Goal: Transaction & Acquisition: Purchase product/service

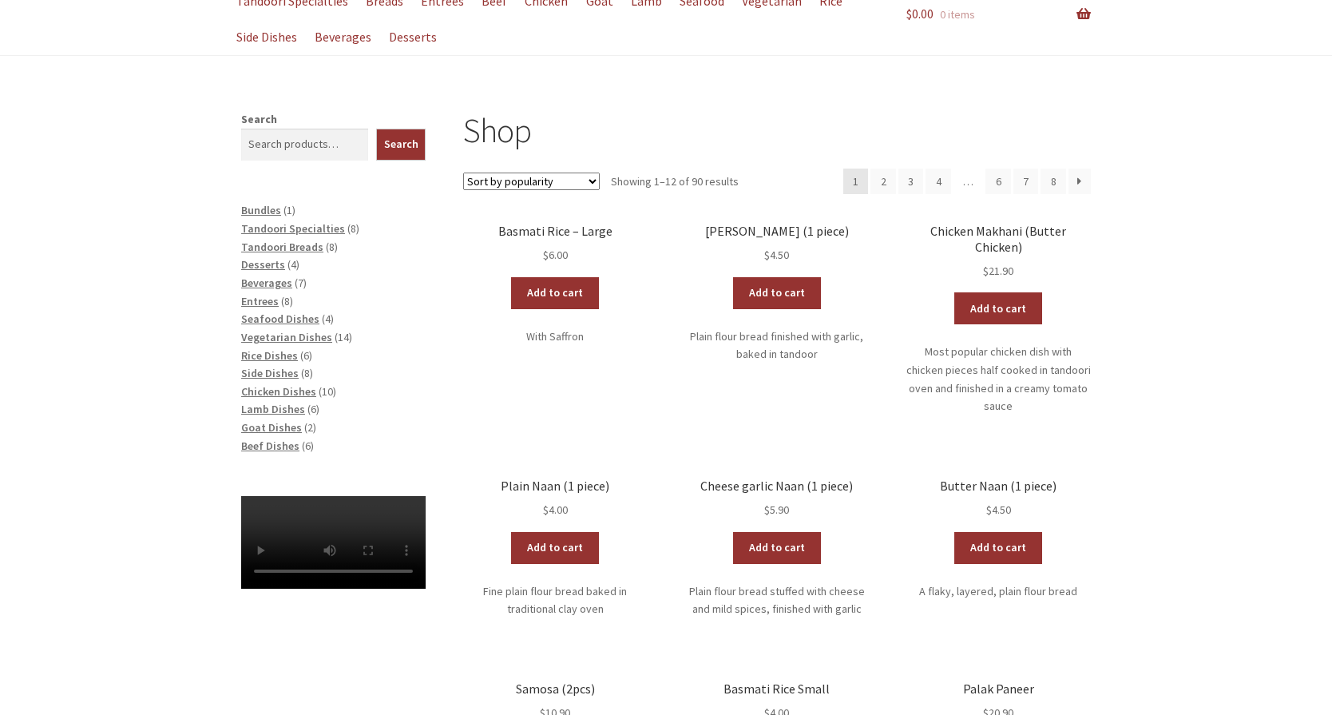
scroll to position [160, 0]
click at [993, 532] on link "Add to cart" at bounding box center [998, 548] width 88 height 32
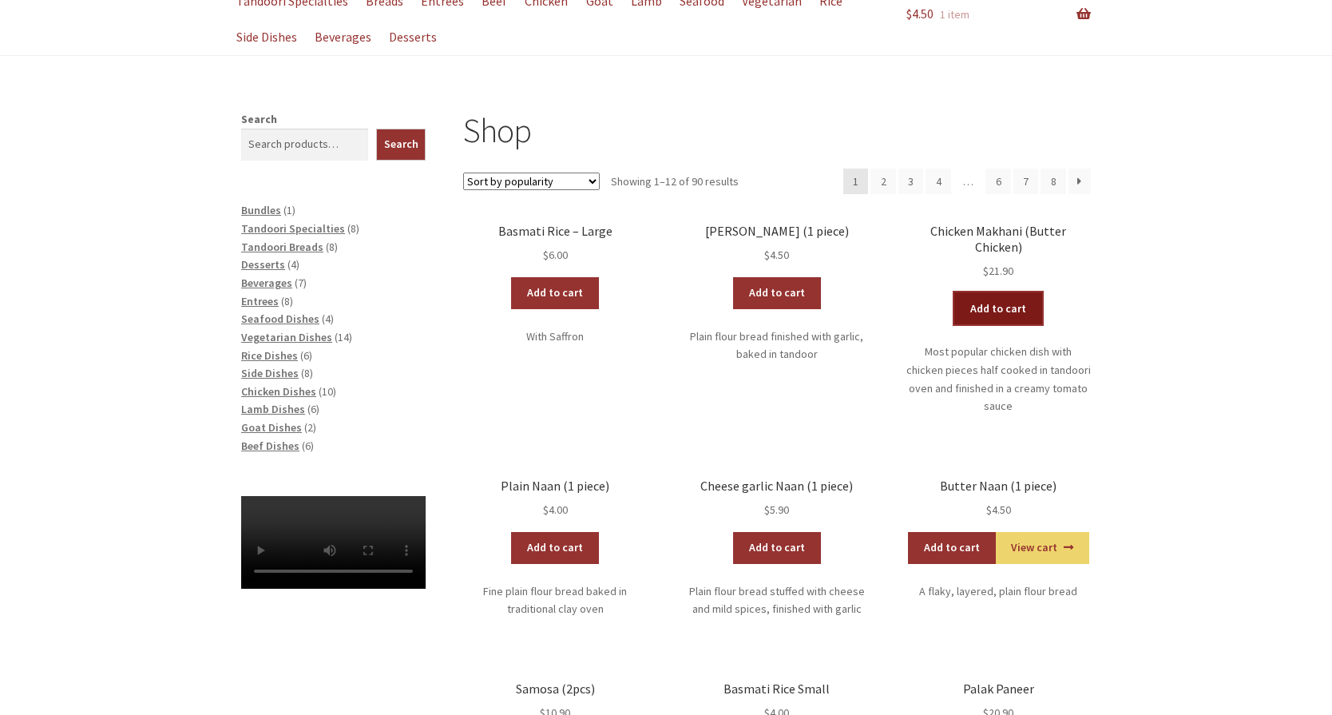
click at [995, 292] on link "Add to cart" at bounding box center [998, 308] width 88 height 32
click at [278, 390] on span "Chicken Dishes" at bounding box center [278, 391] width 75 height 14
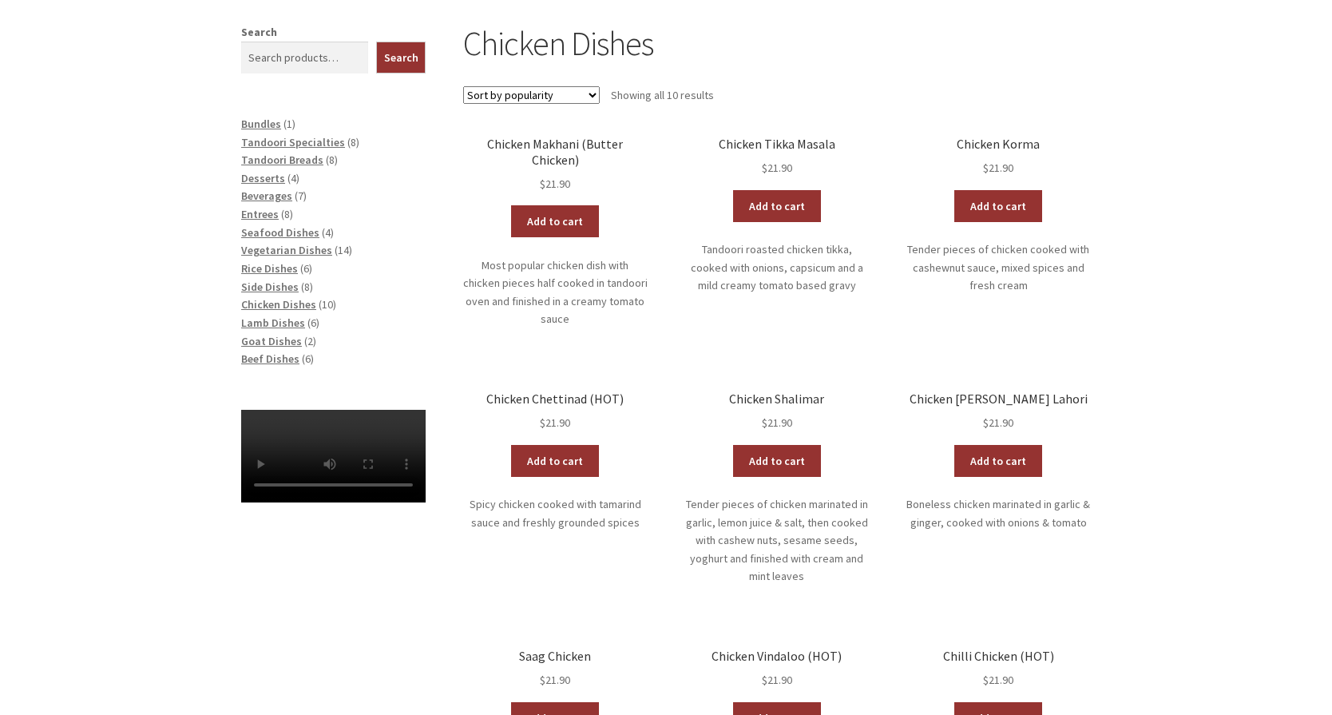
scroll to position [319, 0]
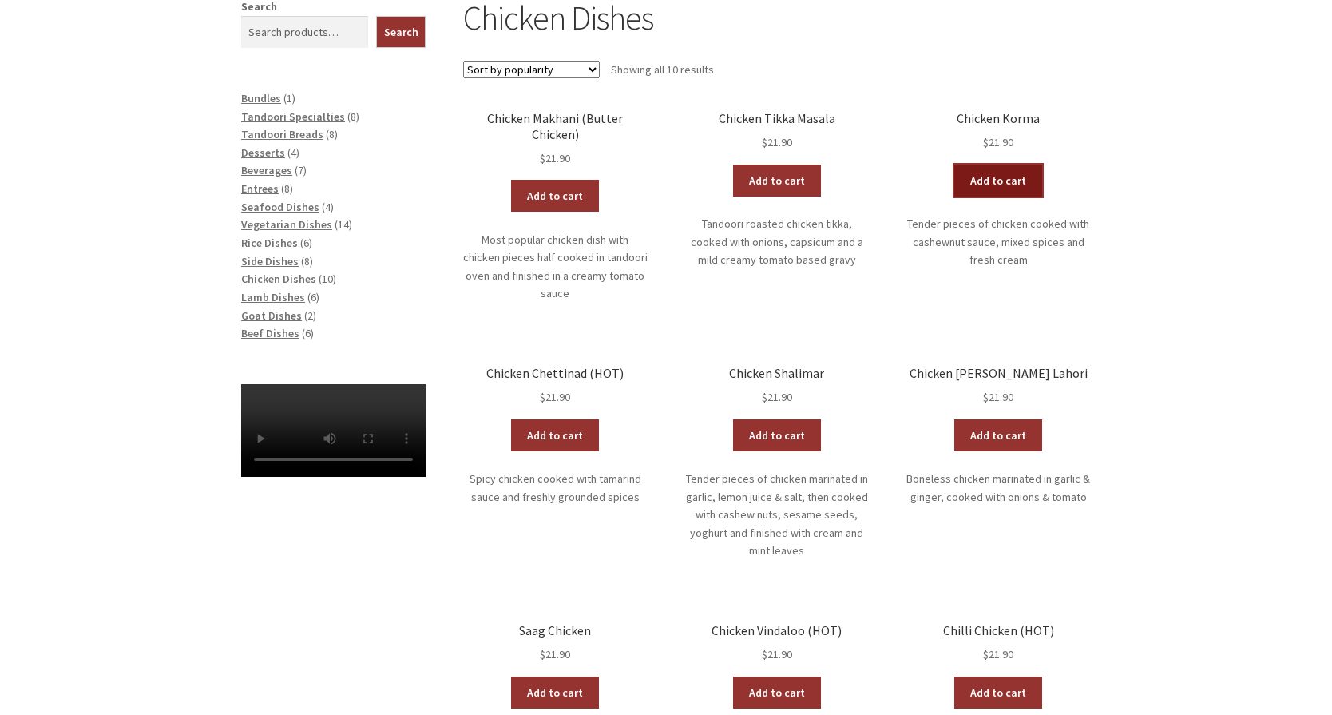
click at [989, 176] on link "Add to cart" at bounding box center [998, 180] width 88 height 32
click at [264, 190] on span "Entrees" at bounding box center [260, 188] width 38 height 14
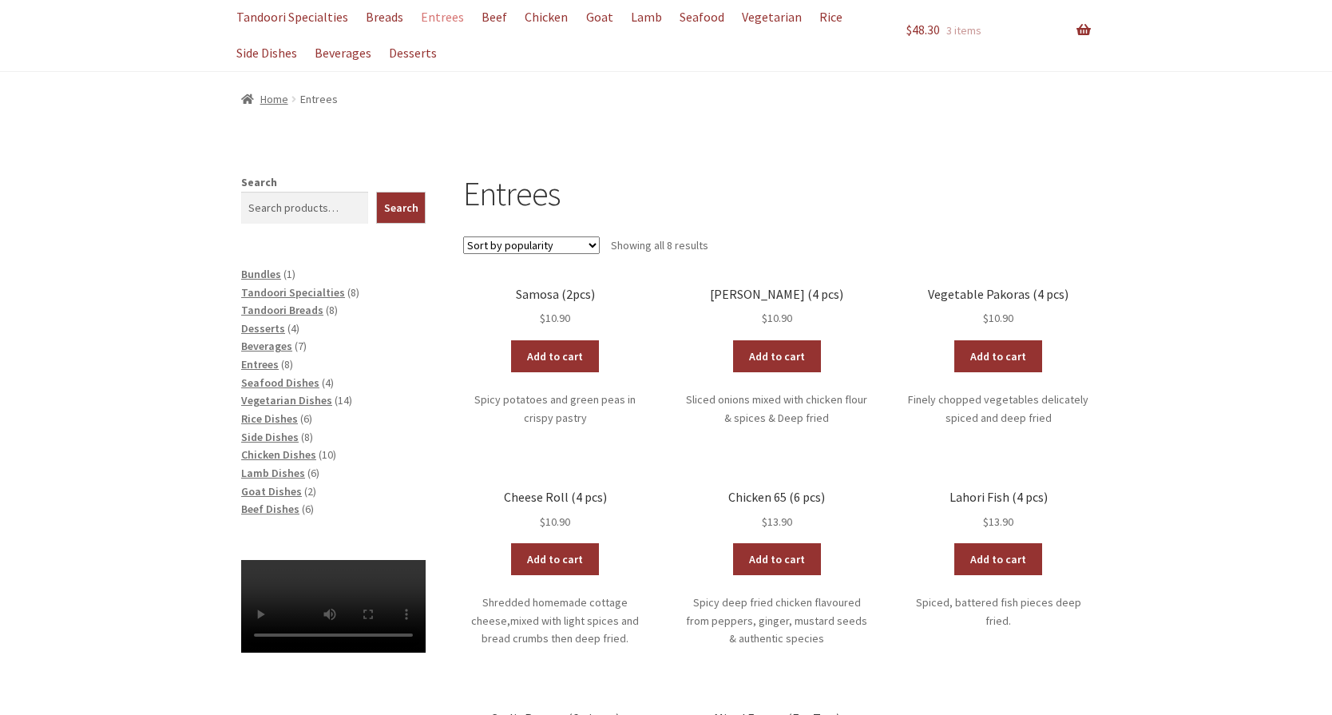
scroll to position [160, 0]
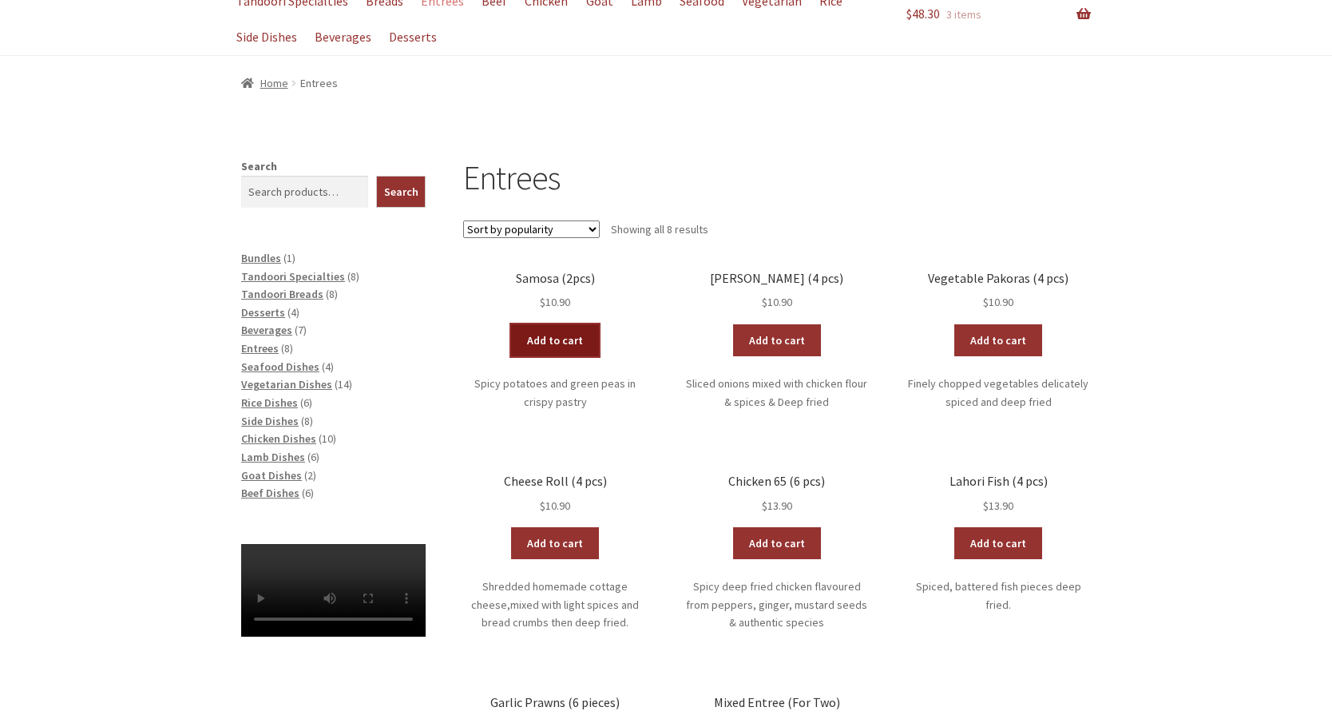
click at [568, 325] on link "Add to cart" at bounding box center [555, 340] width 88 height 32
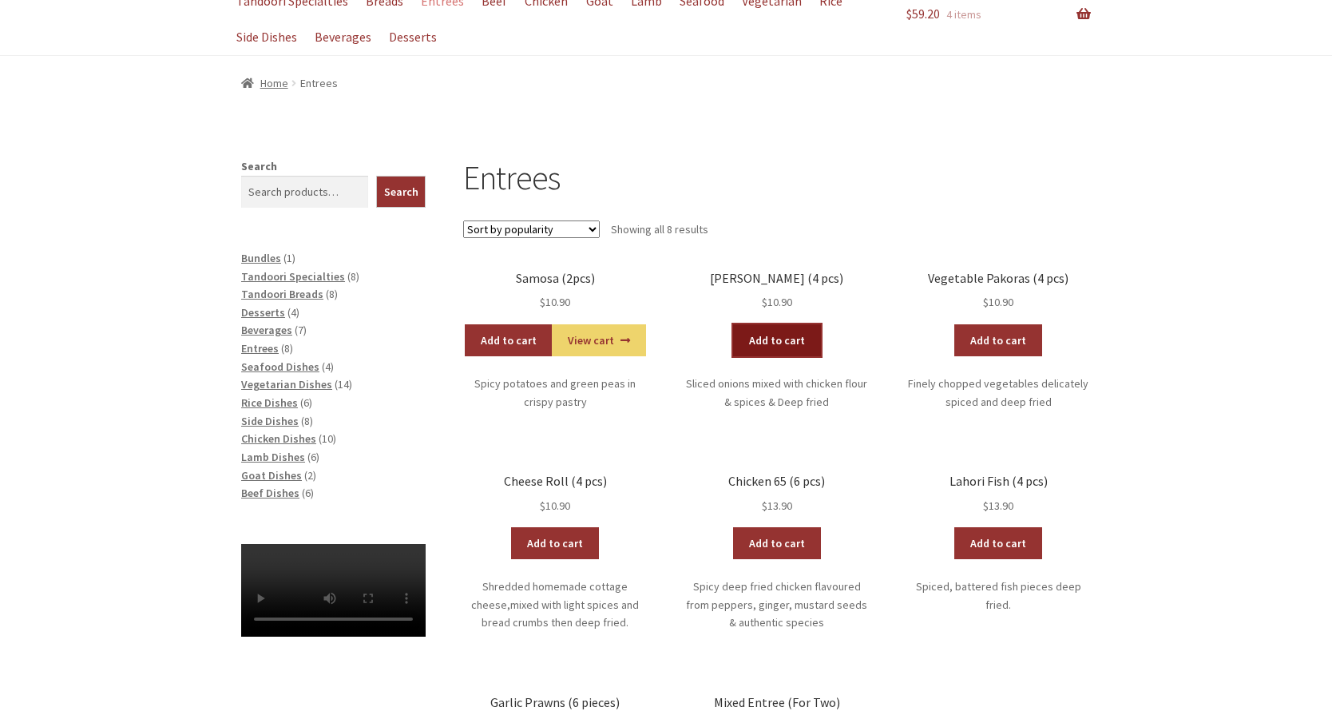
click at [798, 341] on link "Add to cart" at bounding box center [777, 340] width 88 height 32
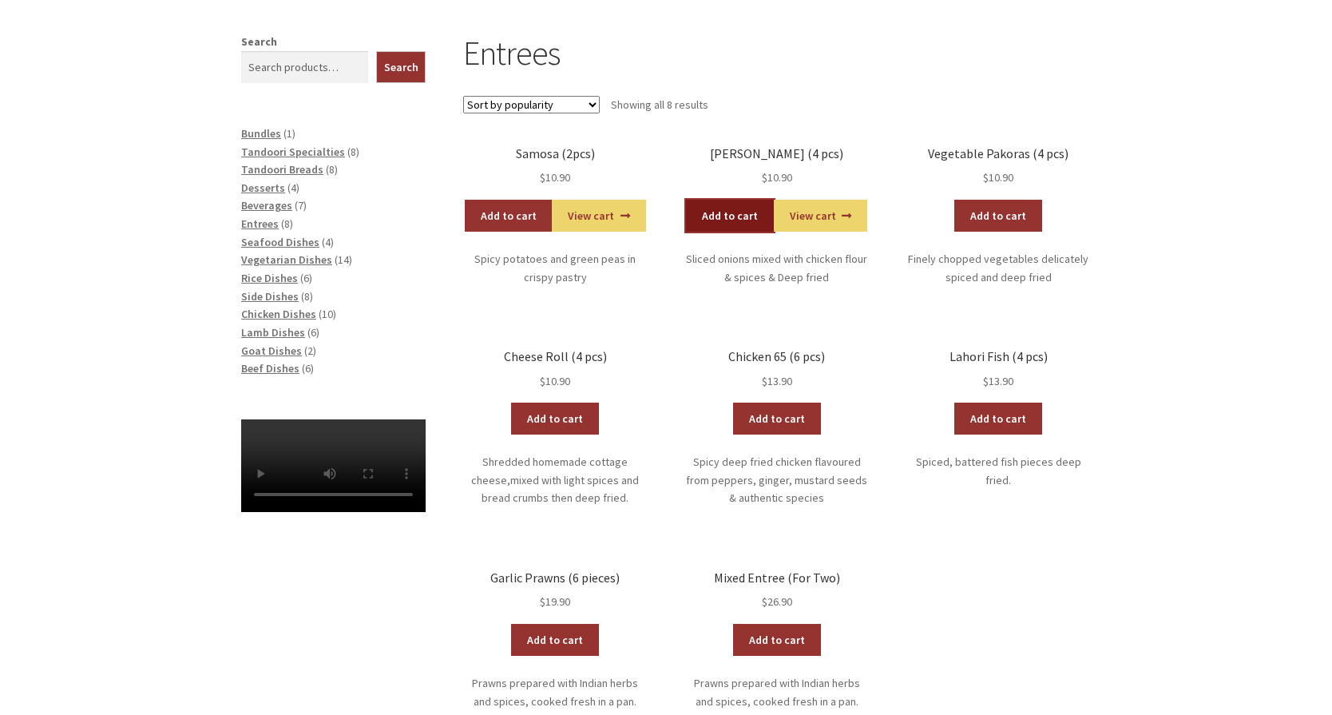
scroll to position [319, 0]
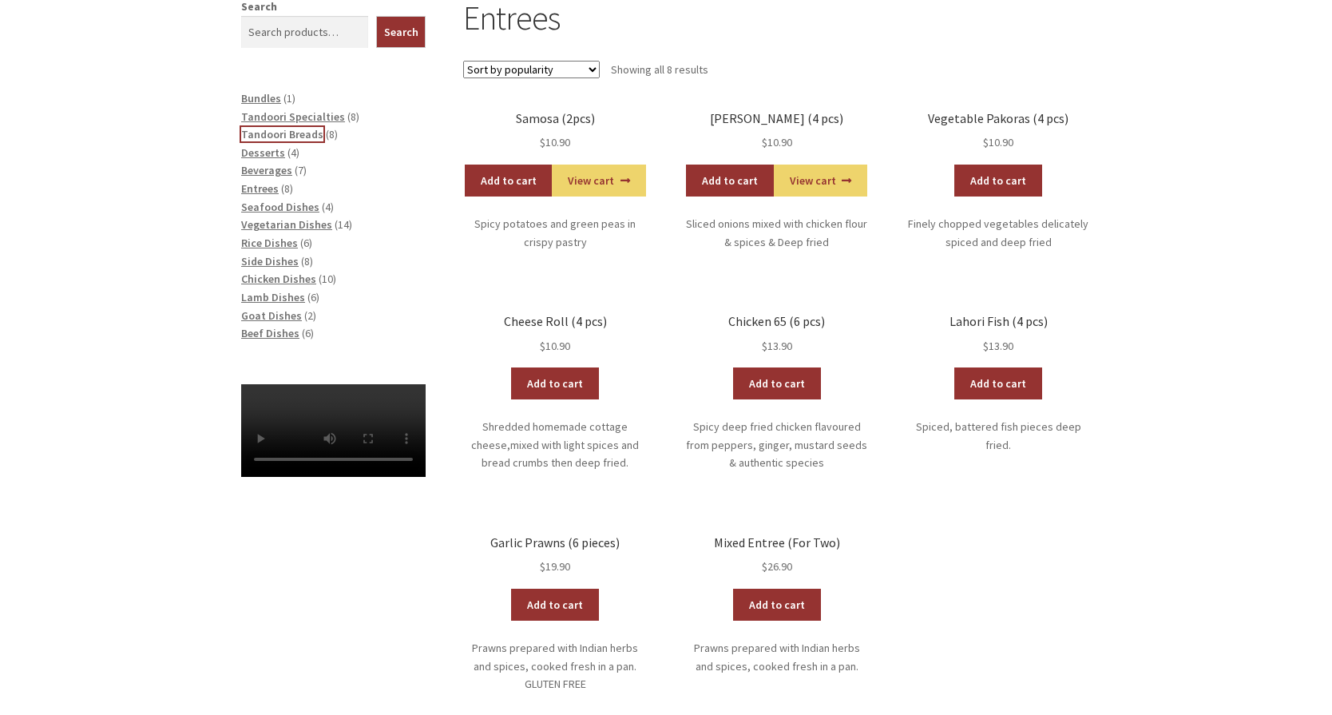
click at [266, 129] on span "Tandoori Breads" at bounding box center [282, 134] width 82 height 14
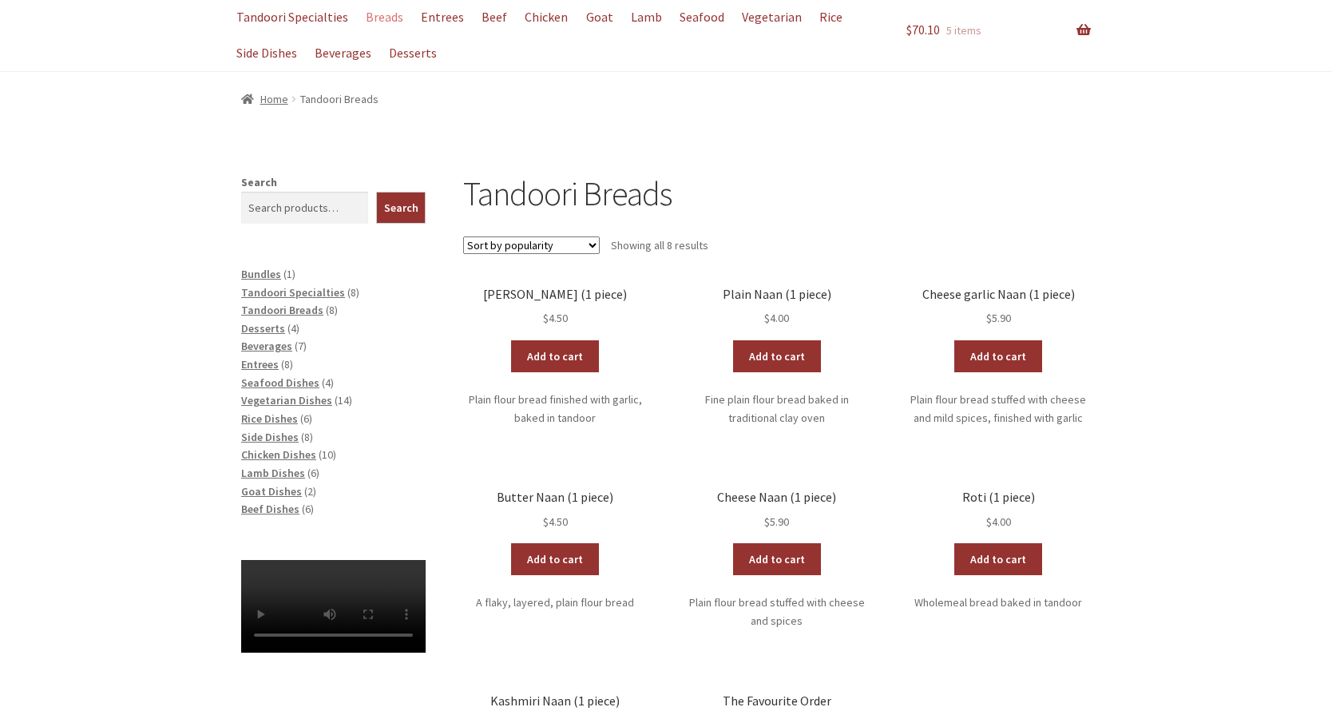
scroll to position [240, 0]
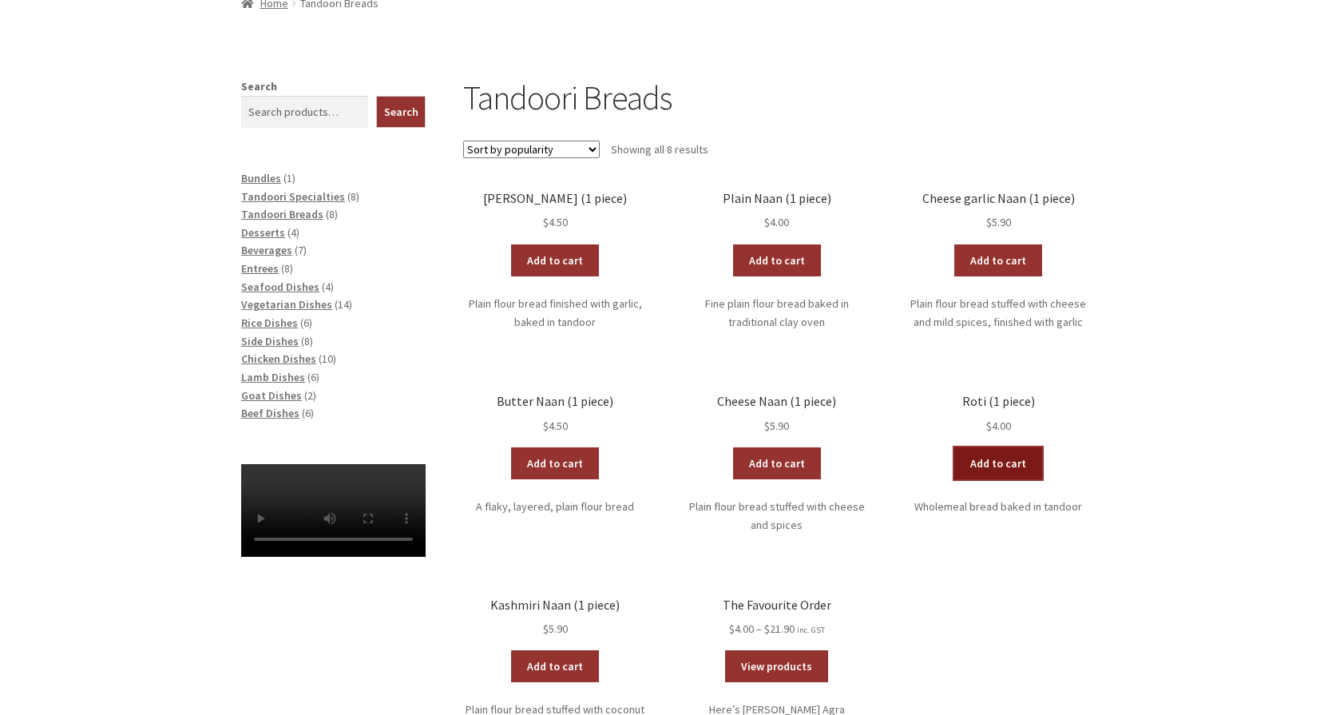
click at [1016, 471] on link "Add to cart" at bounding box center [998, 463] width 88 height 32
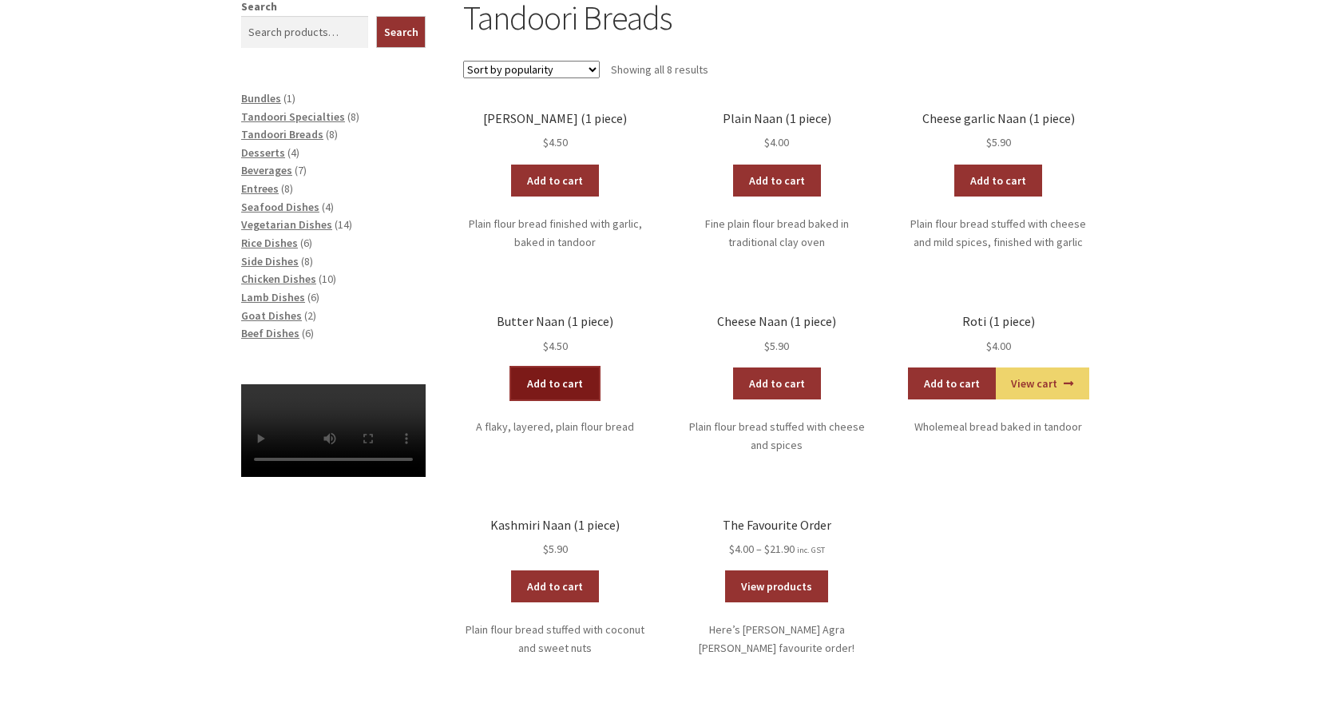
click at [565, 390] on link "Add to cart" at bounding box center [555, 383] width 88 height 32
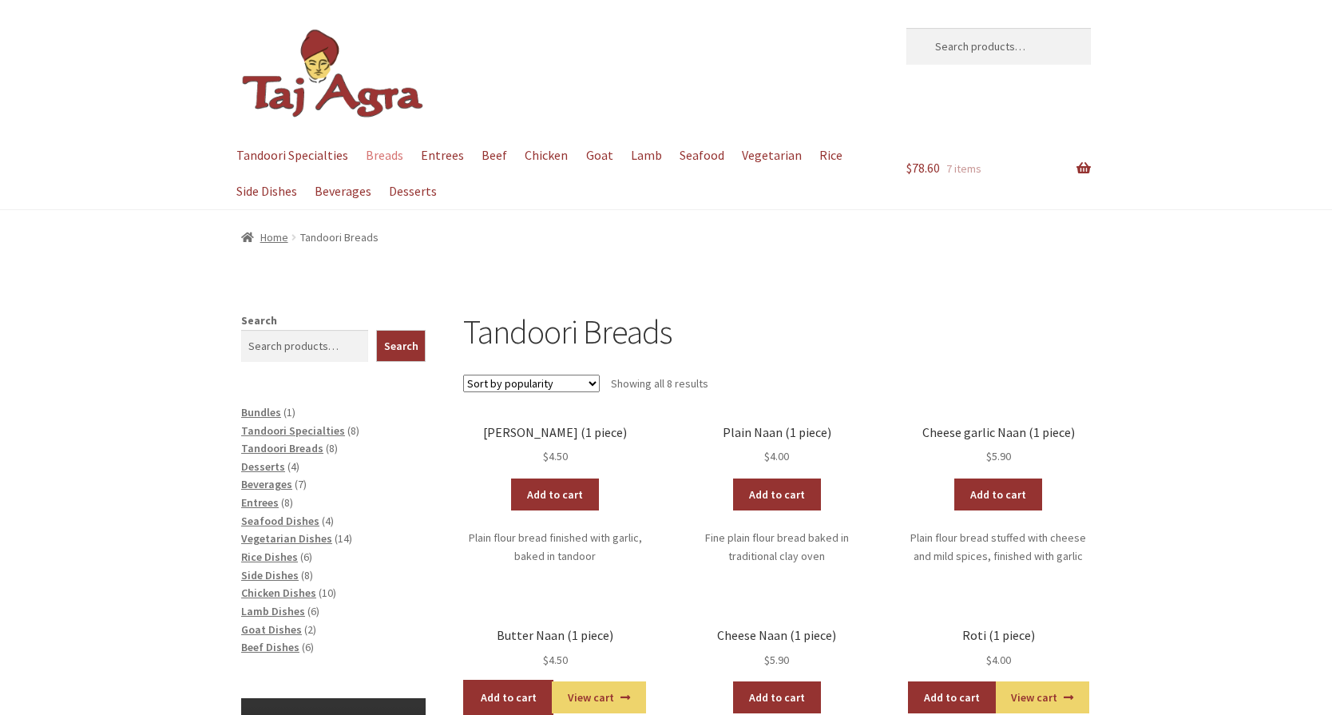
scroll to position [0, 0]
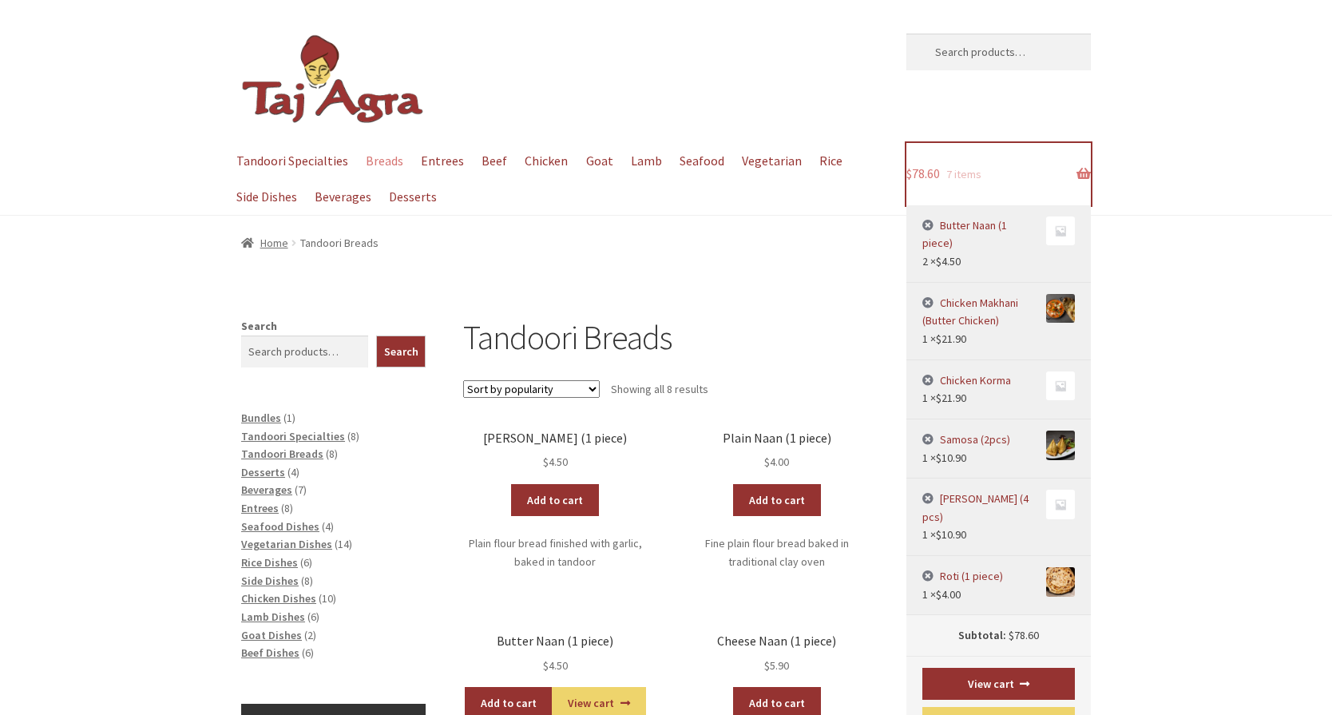
click at [1089, 175] on link "$ 78.60 7 items" at bounding box center [998, 174] width 184 height 62
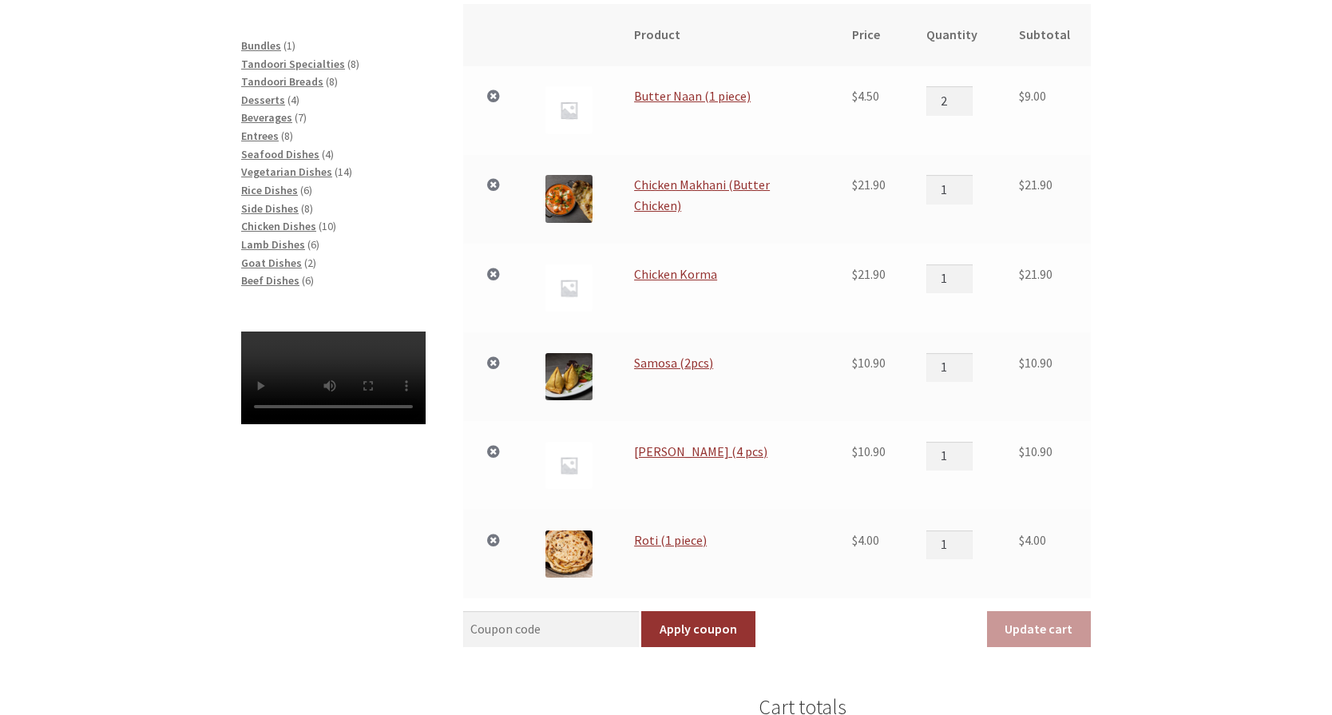
scroll to position [319, 0]
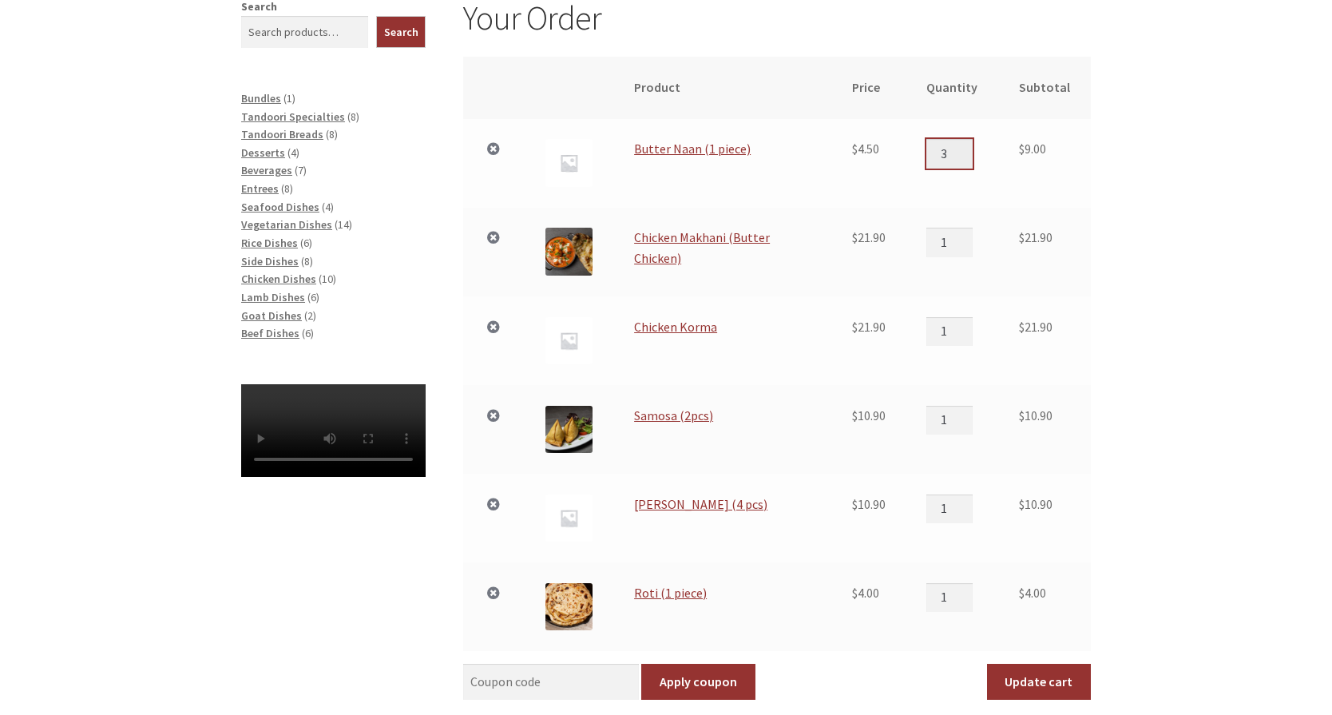
type input "3"
click at [969, 146] on input "3" at bounding box center [949, 153] width 46 height 29
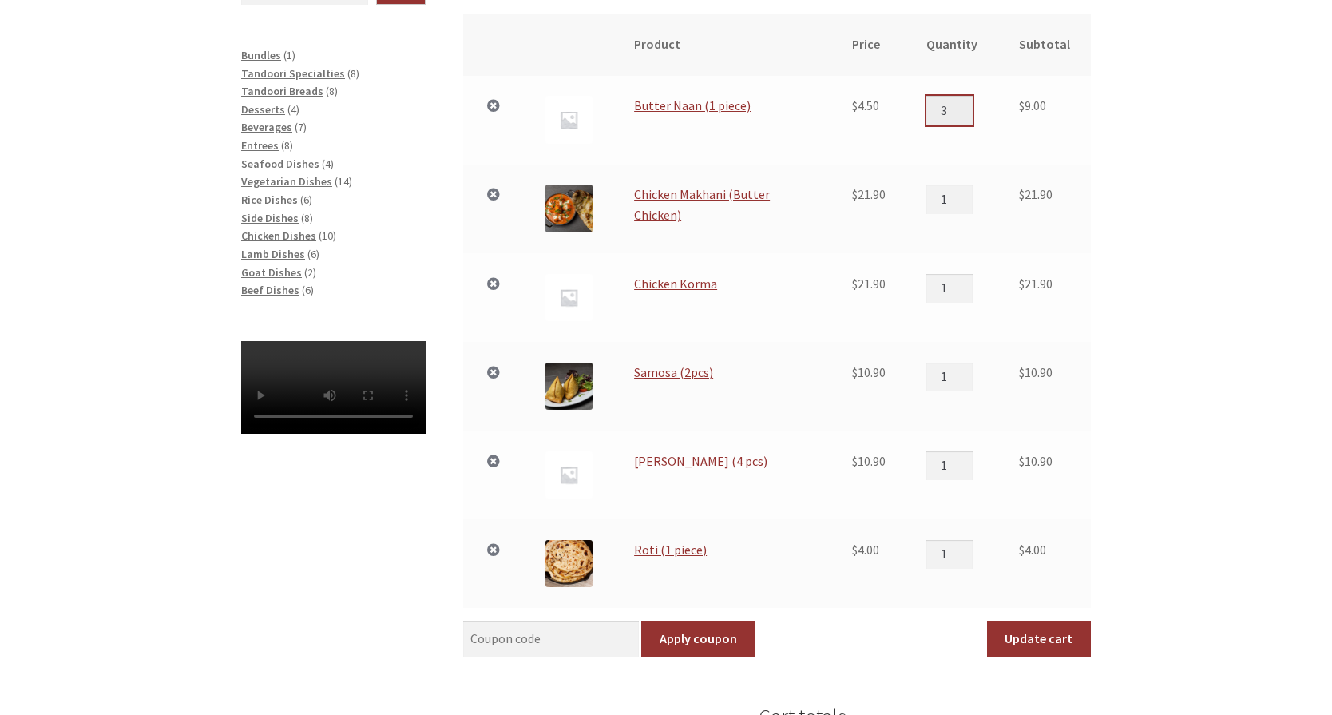
scroll to position [399, 0]
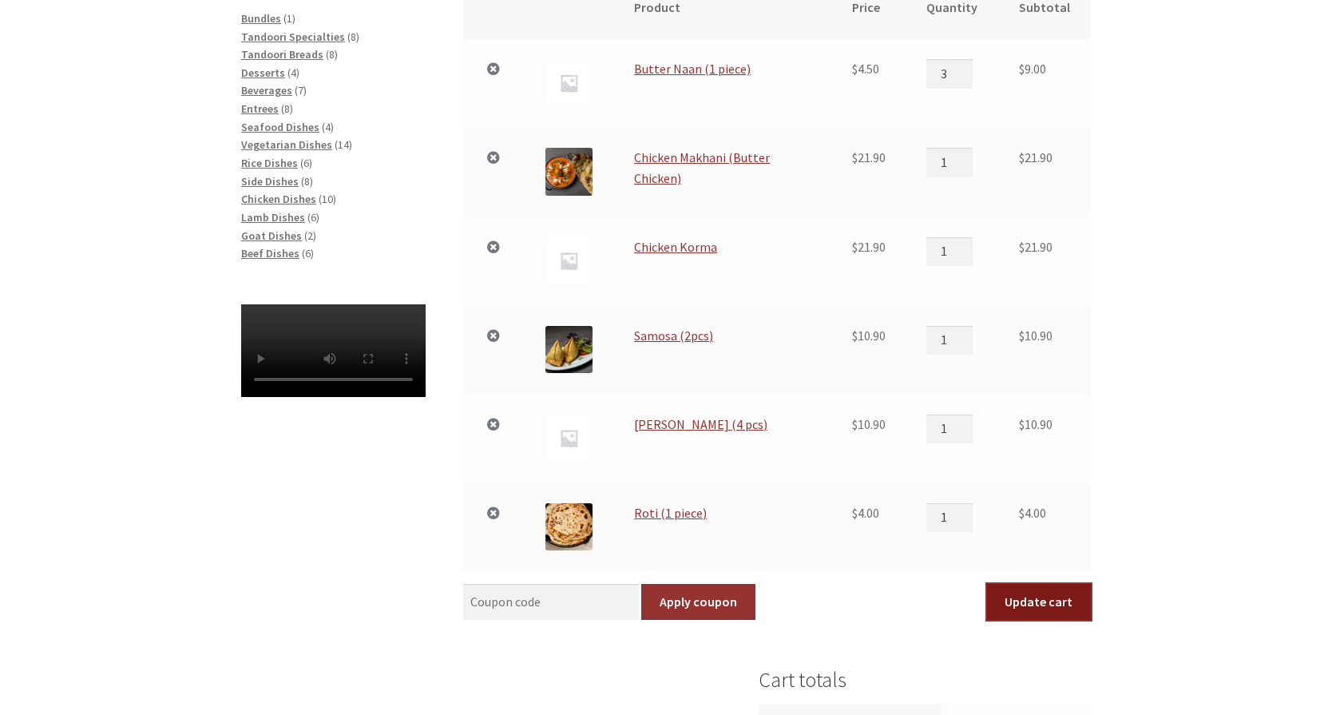
click at [1028, 591] on button "Update cart" at bounding box center [1039, 602] width 104 height 37
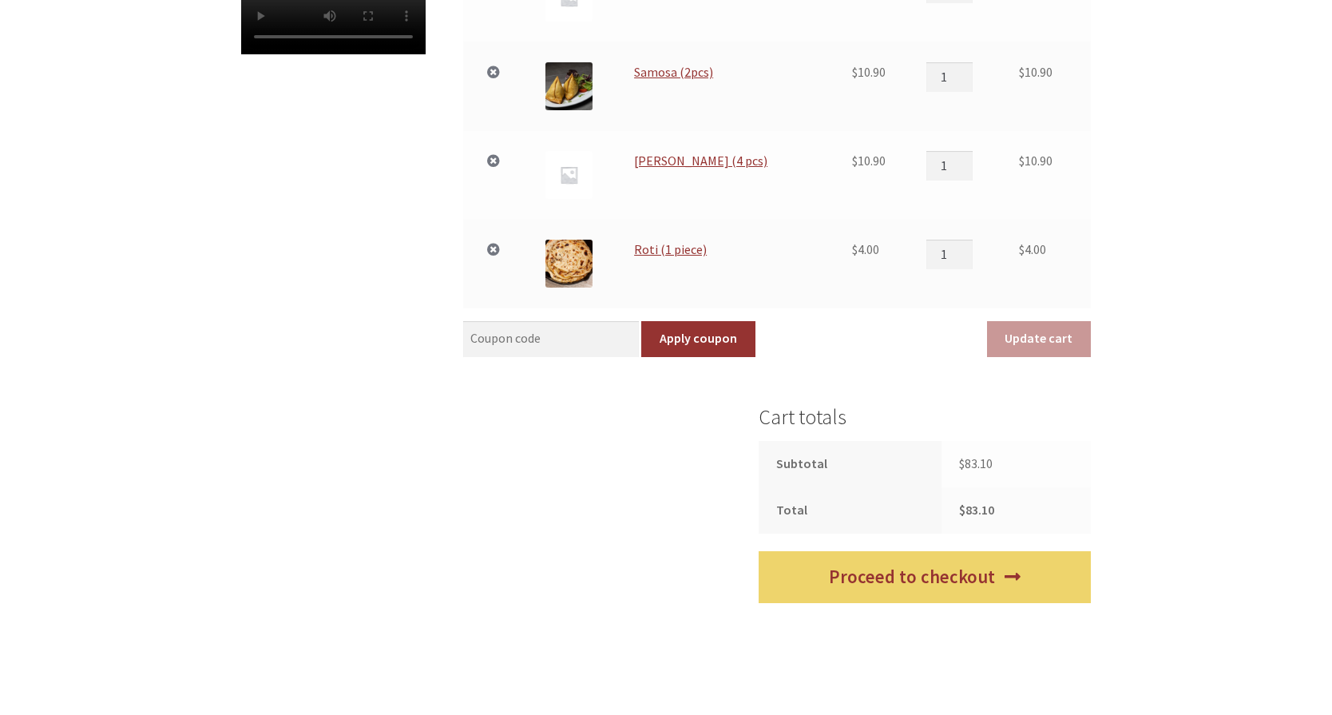
scroll to position [775, 0]
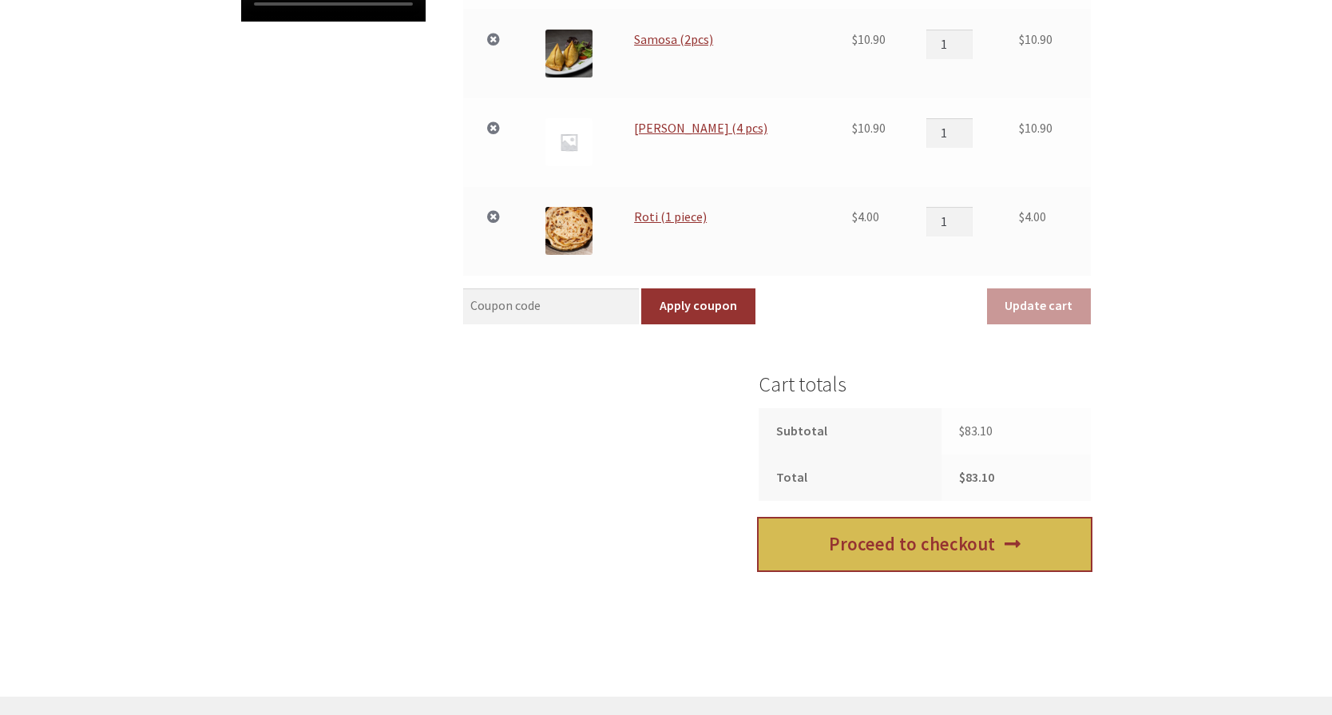
click at [924, 555] on link "Proceed to checkout" at bounding box center [925, 544] width 332 height 52
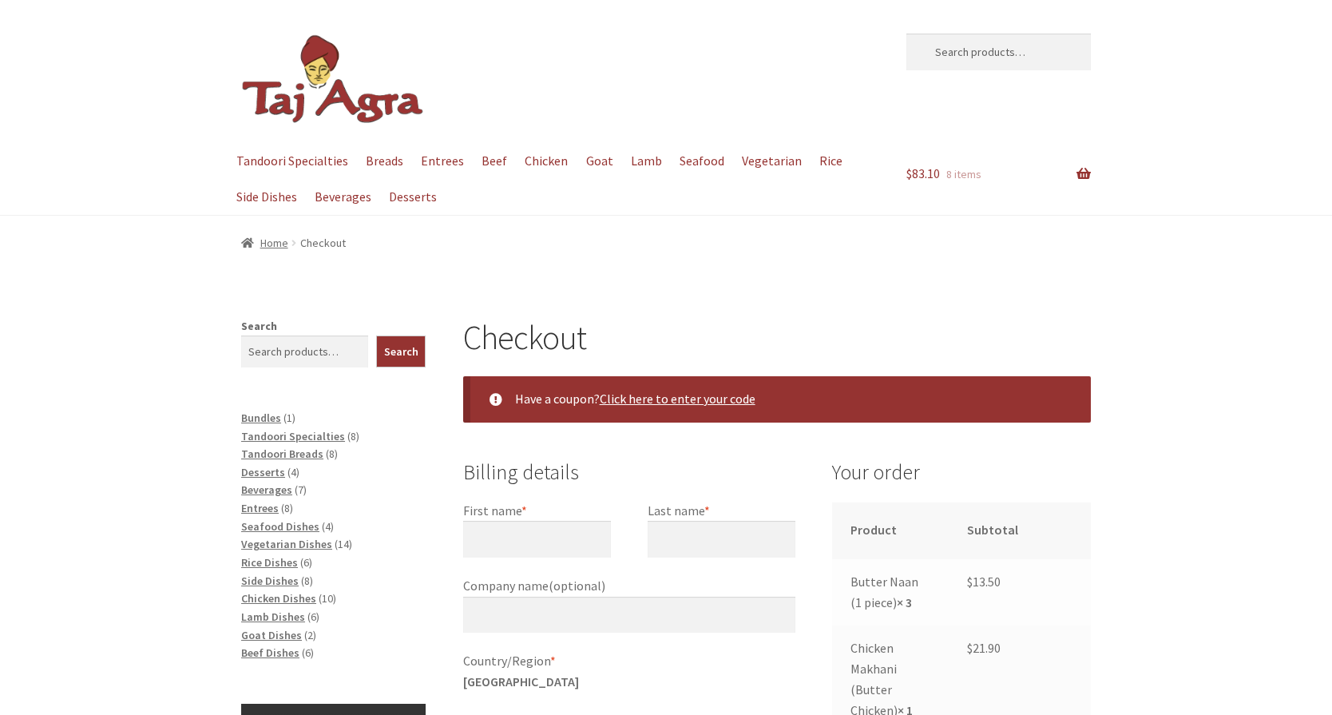
select select "ACT"
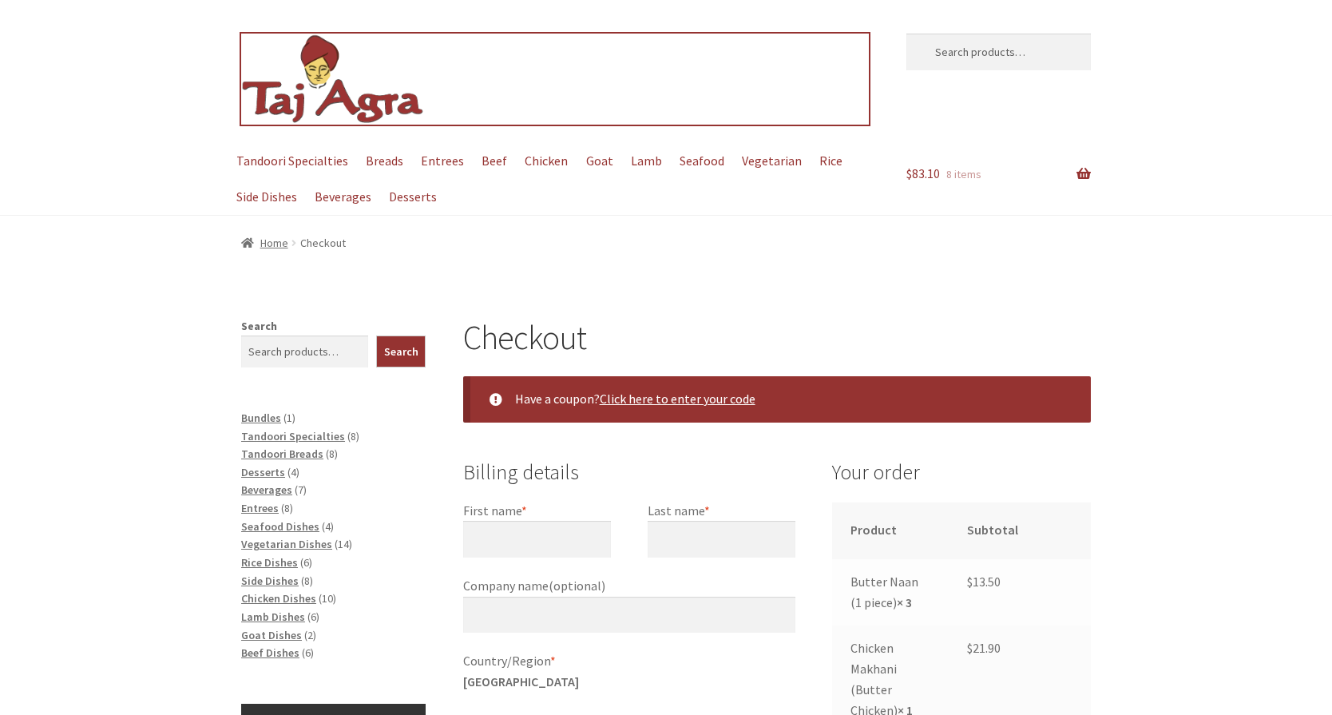
click at [359, 98] on img at bounding box center [333, 80] width 184 height 92
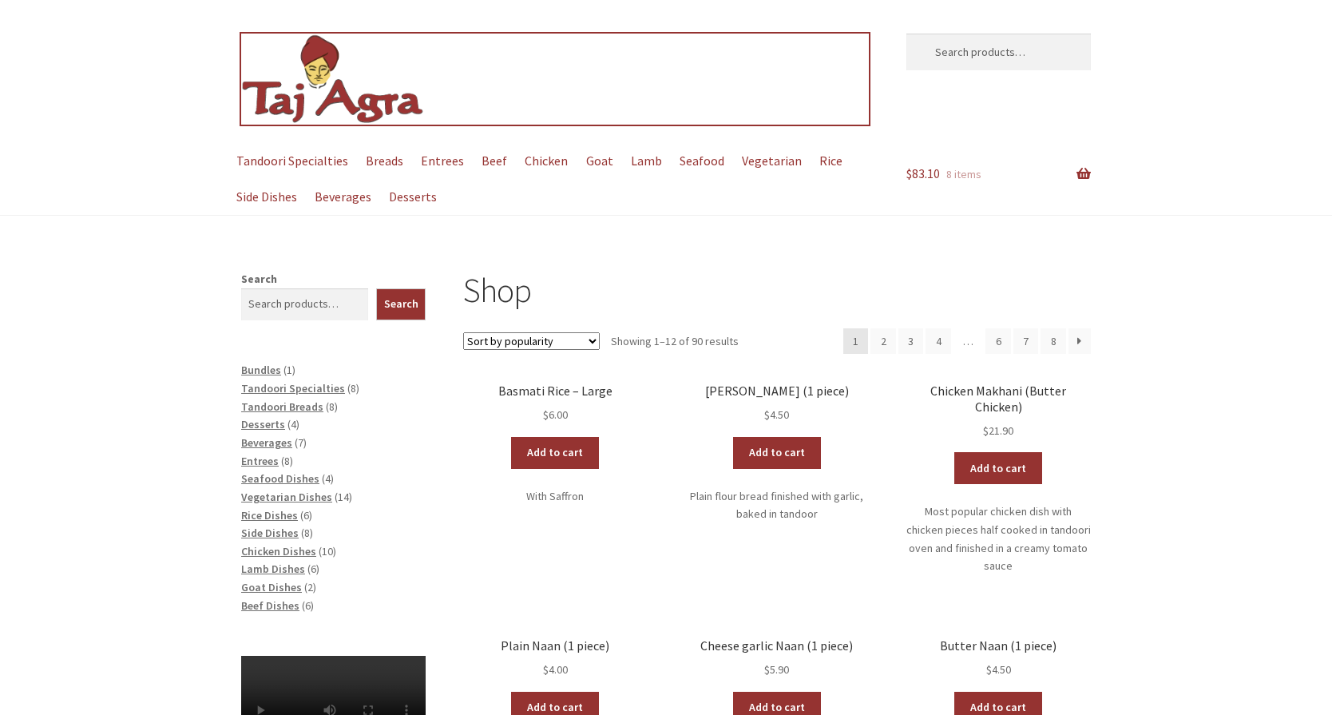
drag, startPoint x: 0, startPoint y: 0, endPoint x: 359, endPoint y: 98, distance: 372.5
click at [359, 98] on img at bounding box center [333, 80] width 184 height 92
click at [331, 97] on img at bounding box center [333, 80] width 184 height 92
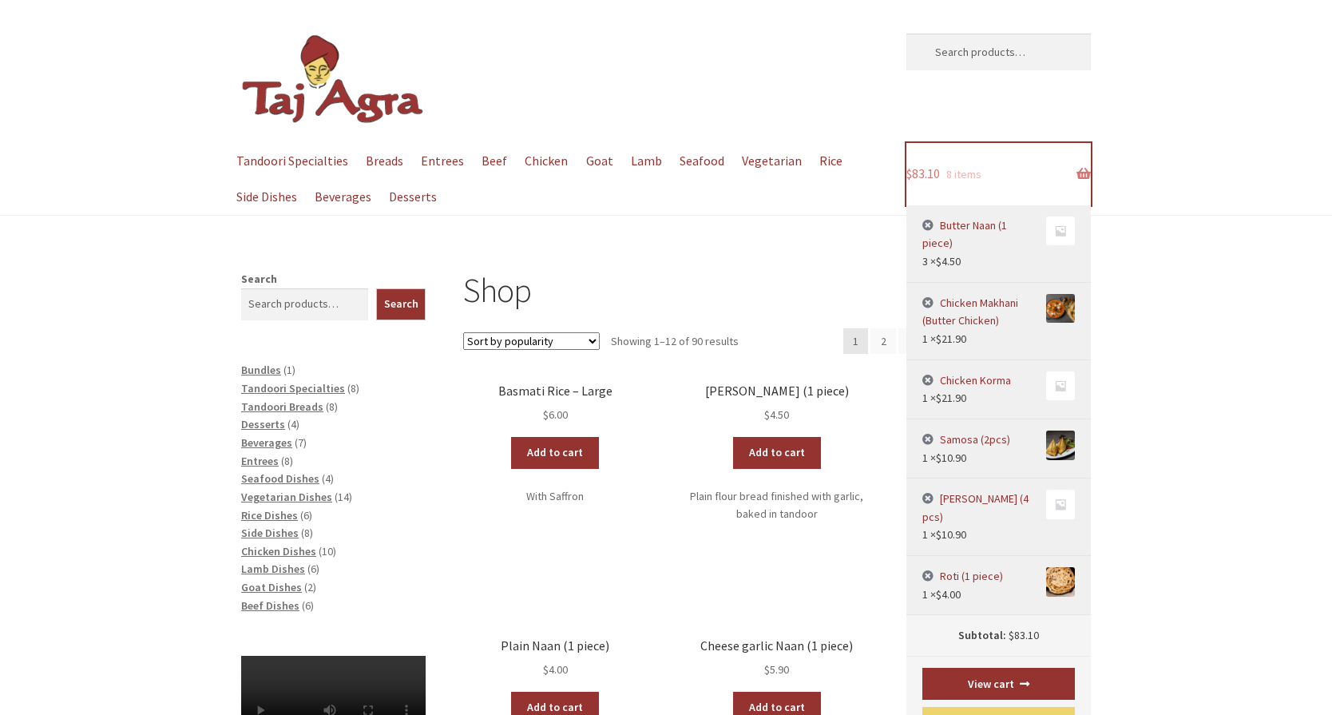
click at [1088, 175] on link "$ 83.10 8 items" at bounding box center [998, 174] width 184 height 62
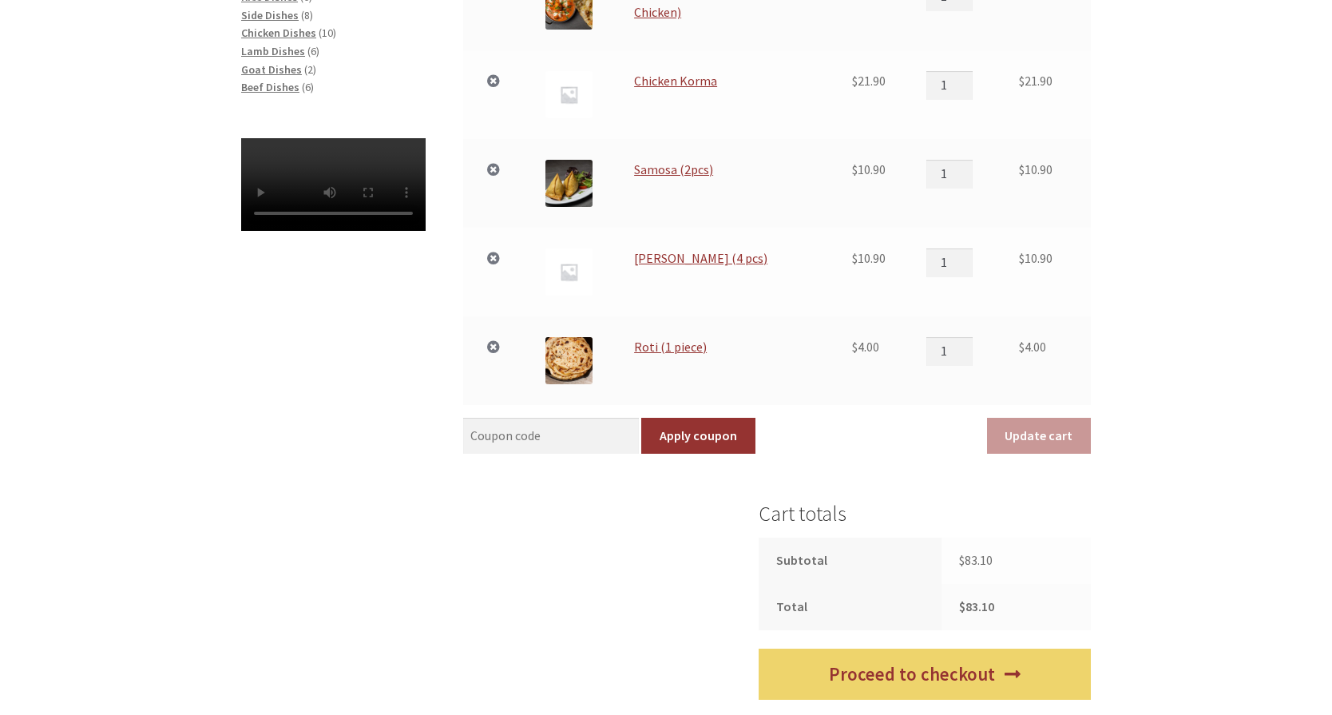
scroll to position [798, 0]
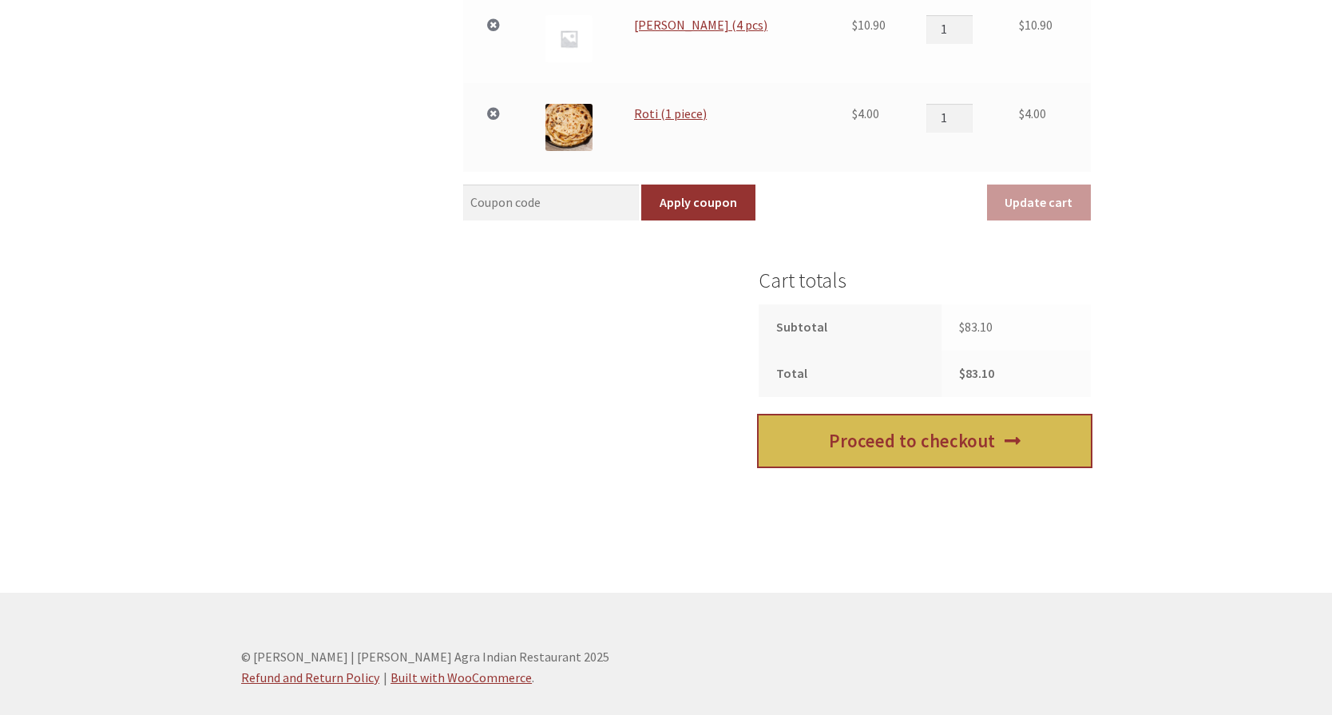
click at [917, 442] on link "Proceed to checkout" at bounding box center [925, 441] width 332 height 52
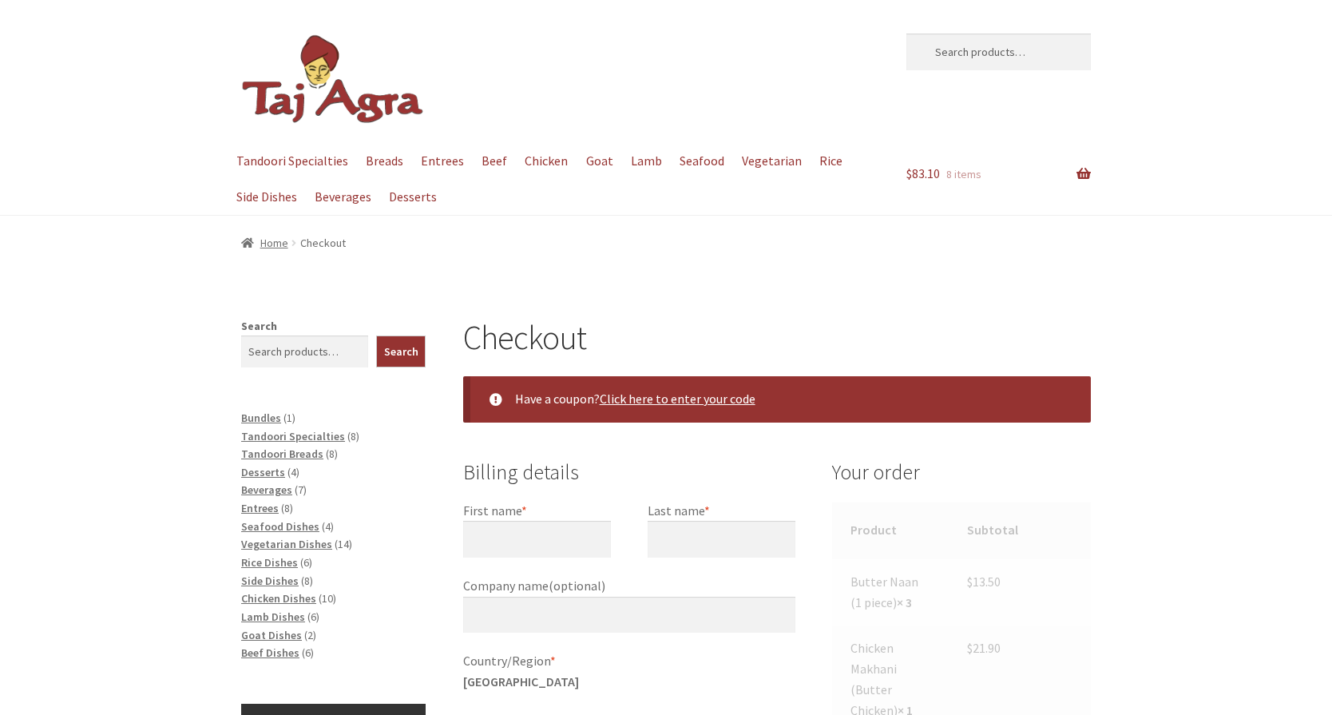
select select "ACT"
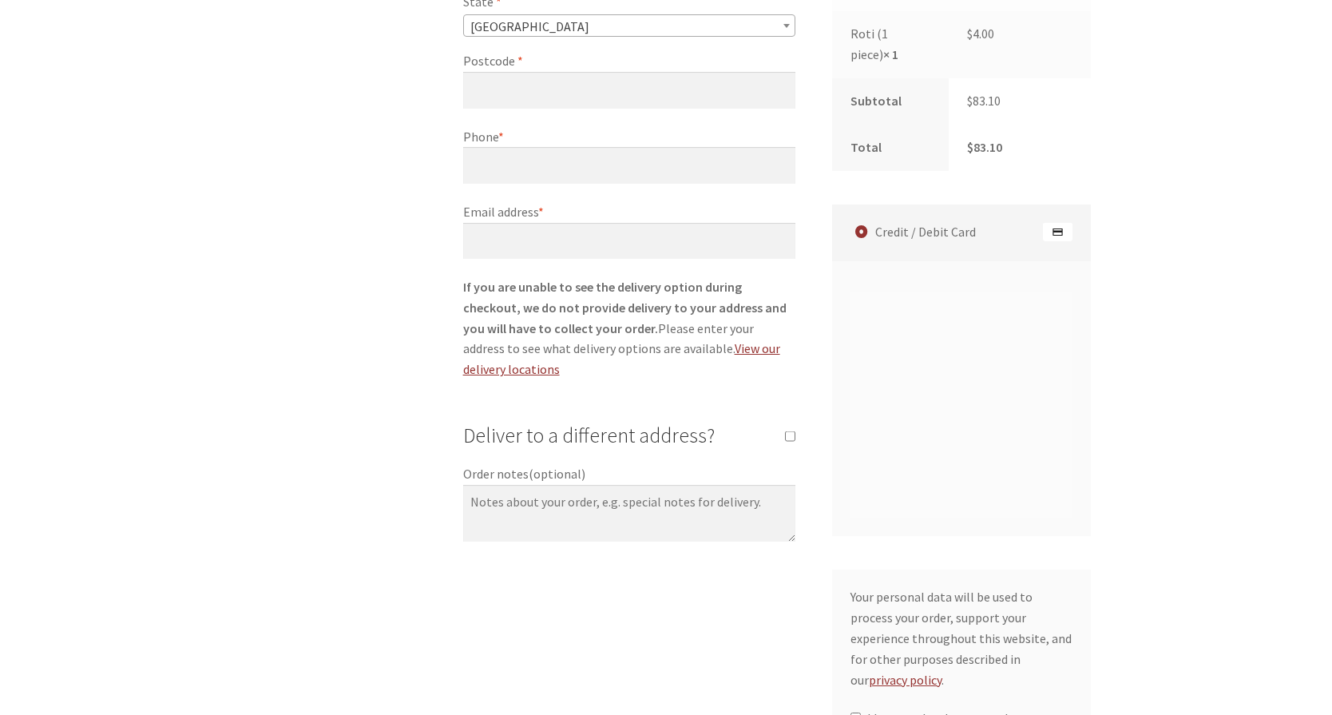
scroll to position [1118, 0]
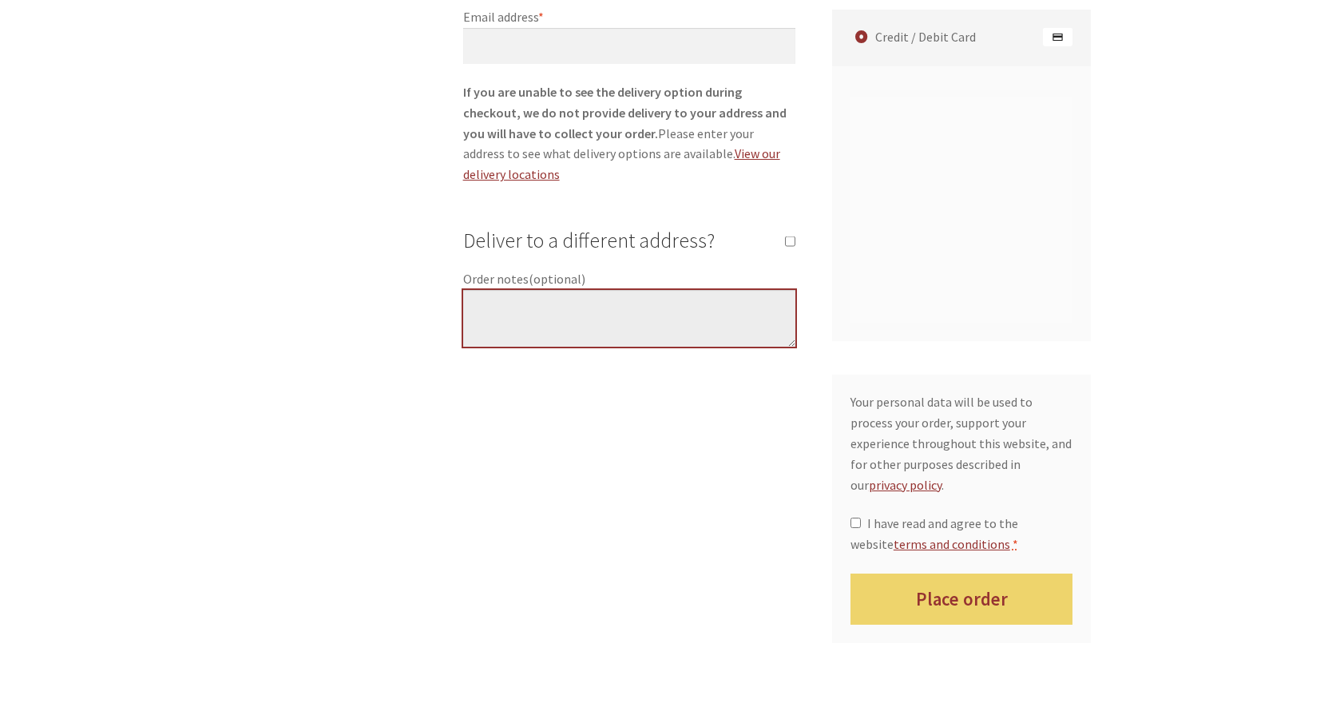
click at [509, 290] on textarea "Order notes (optional)" at bounding box center [629, 318] width 332 height 57
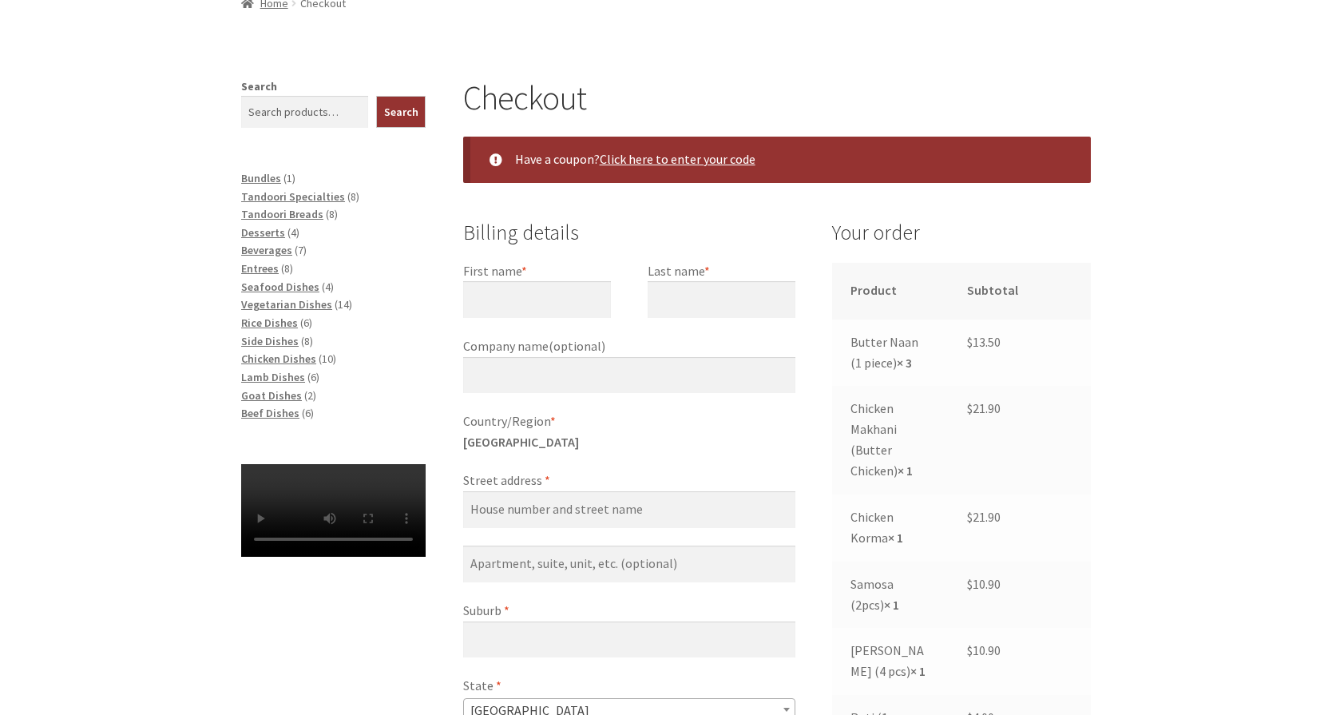
scroll to position [0, 0]
